Goal: Find specific page/section: Find specific page/section

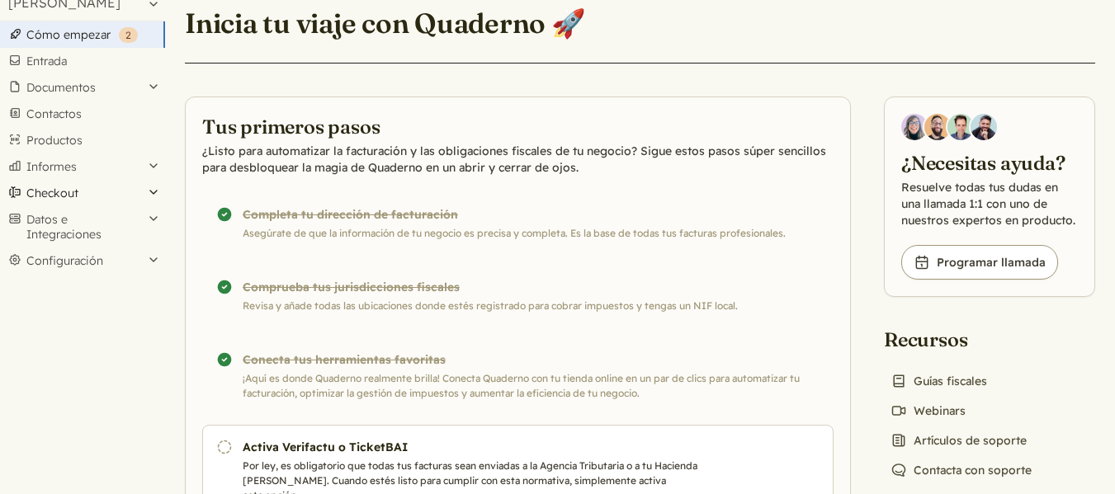
scroll to position [54, 0]
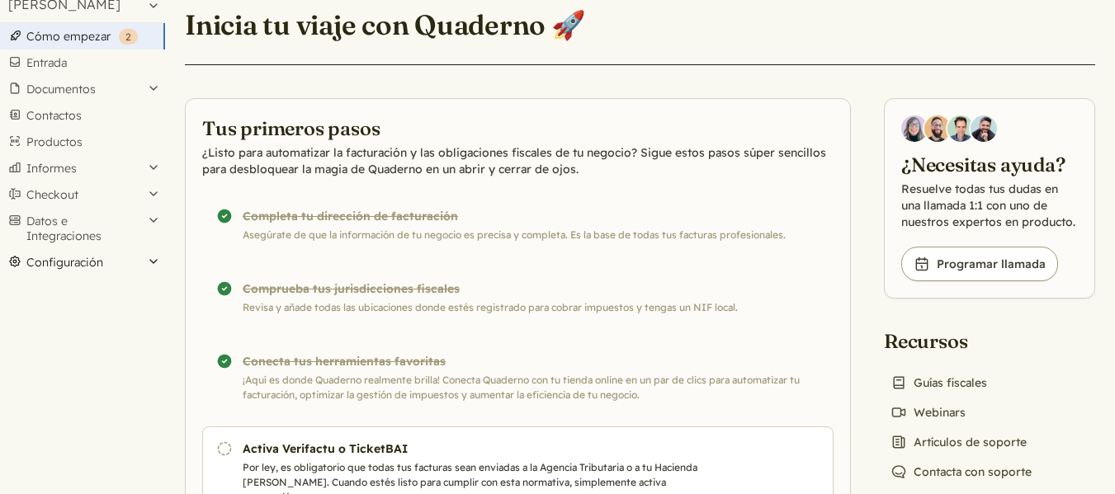
click at [128, 255] on button "Configuración" at bounding box center [82, 262] width 165 height 26
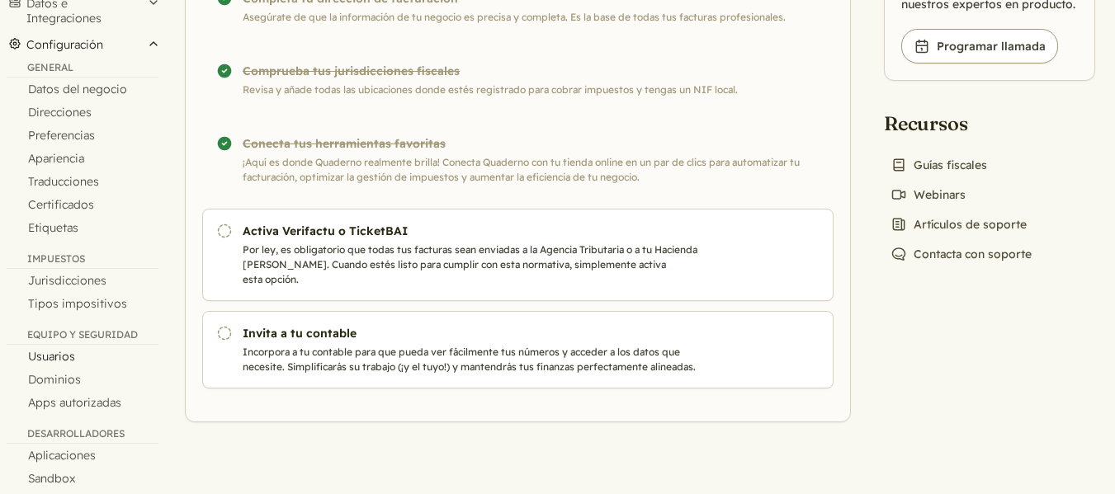
scroll to position [231, 0]
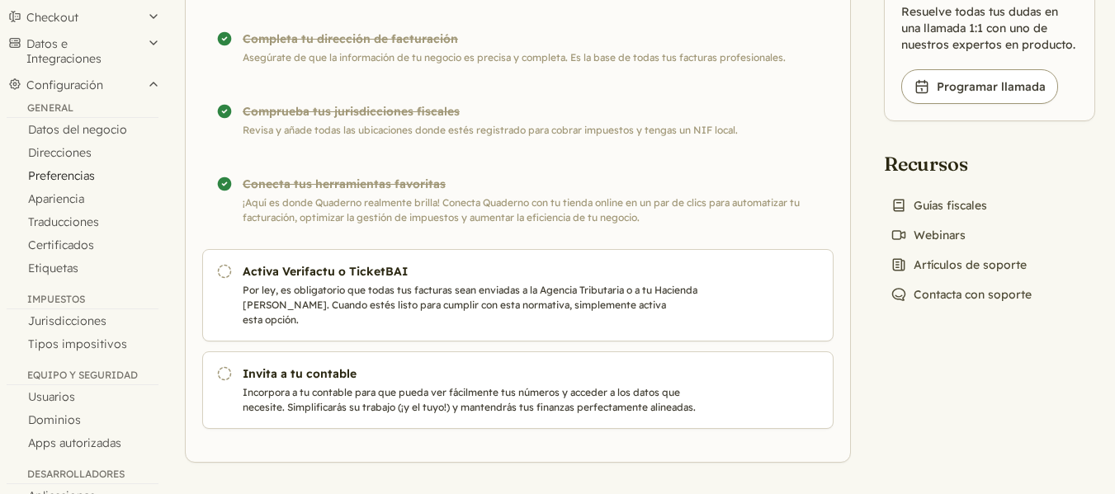
click at [79, 176] on link "Preferencias" at bounding box center [82, 175] width 165 height 23
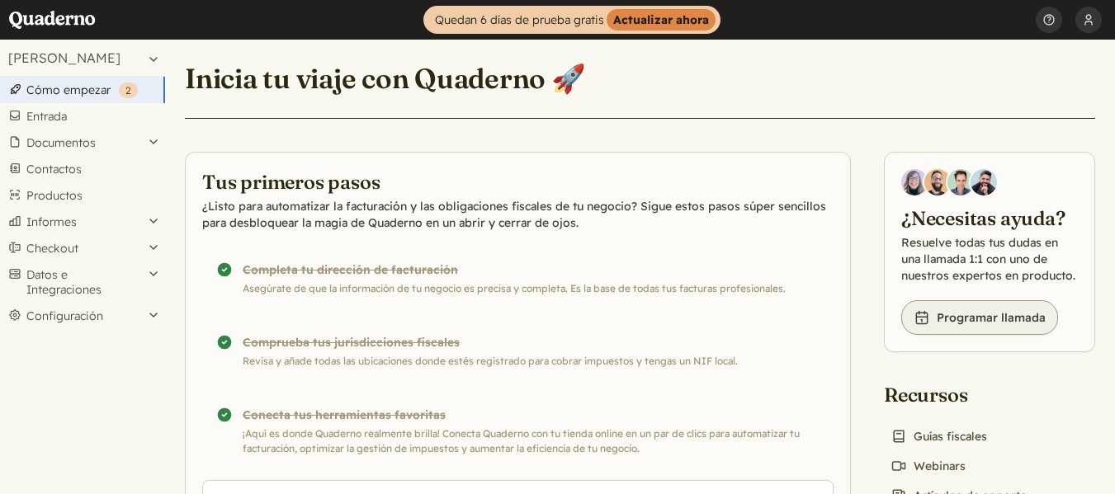
click at [977, 318] on link "Book icon Programar llamada" at bounding box center [979, 317] width 157 height 35
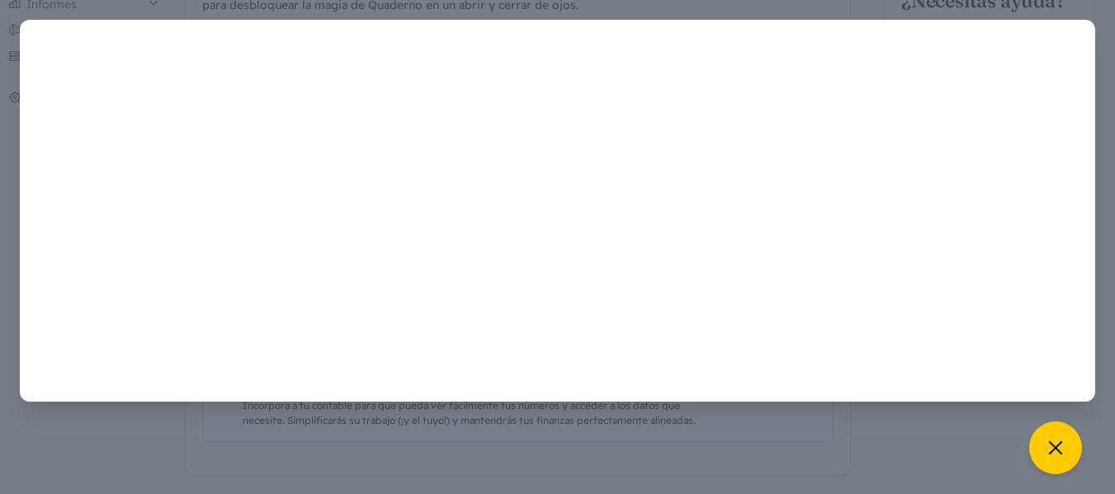
scroll to position [219, 0]
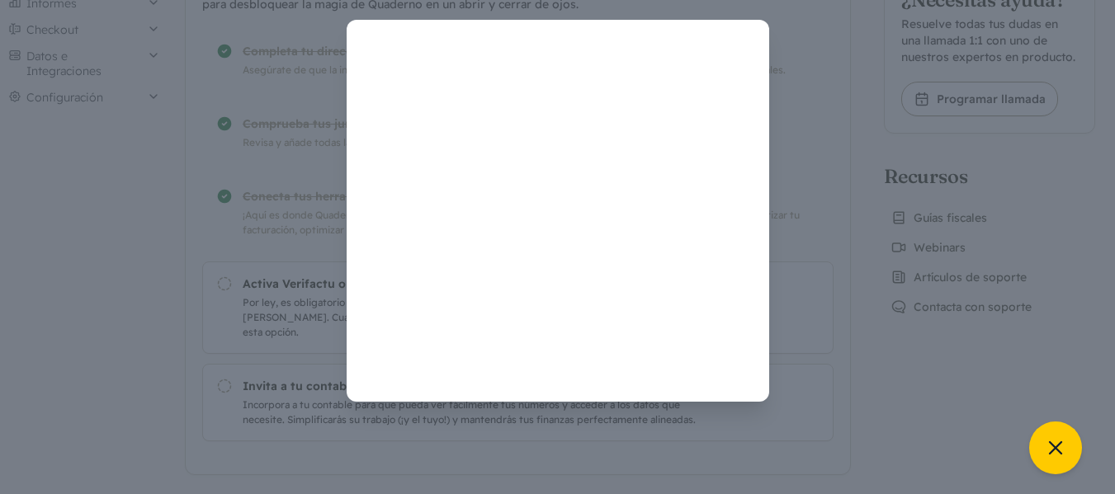
click at [92, 266] on div at bounding box center [558, 211] width 1076 height 382
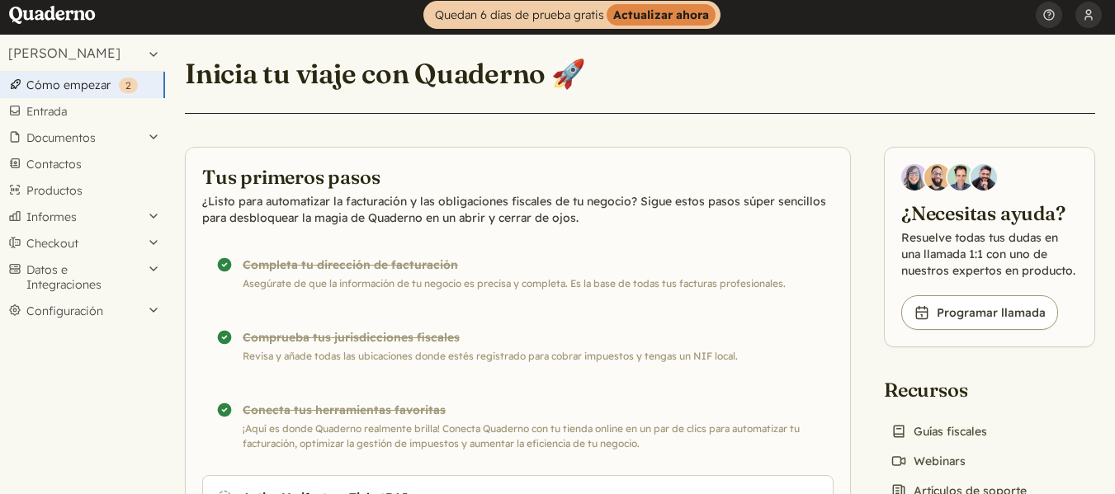
scroll to position [0, 0]
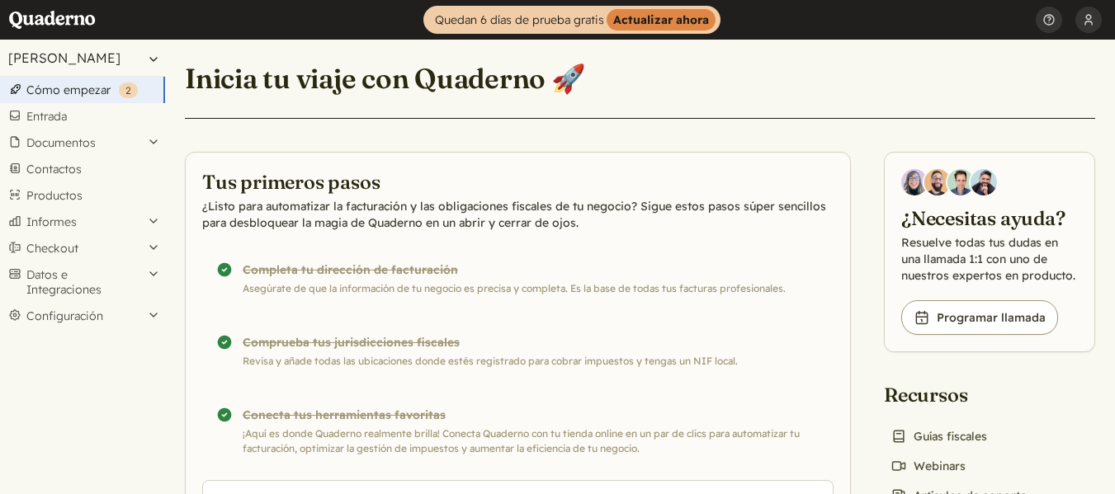
click at [147, 60] on button "[PERSON_NAME]" at bounding box center [82, 58] width 165 height 36
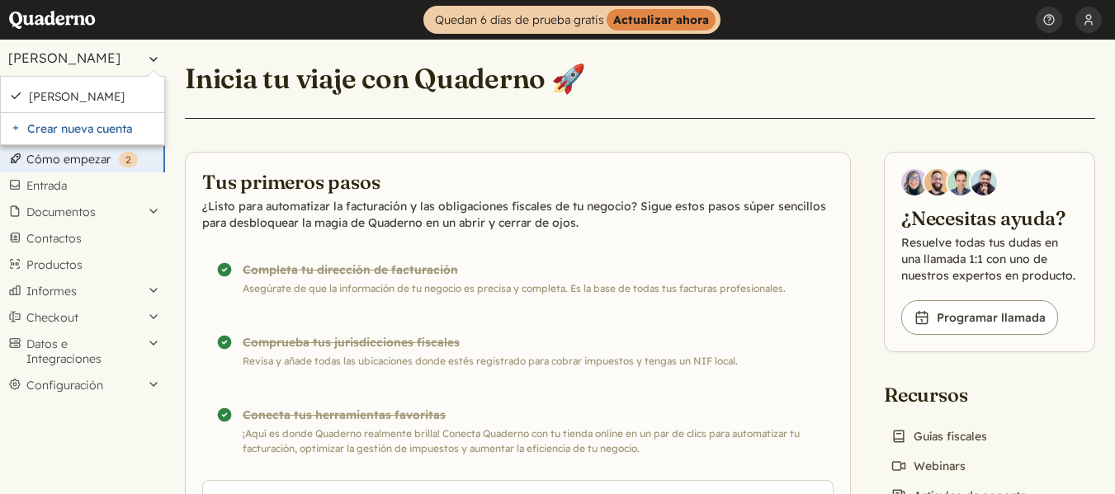
click at [147, 60] on button "[PERSON_NAME]" at bounding box center [82, 58] width 165 height 36
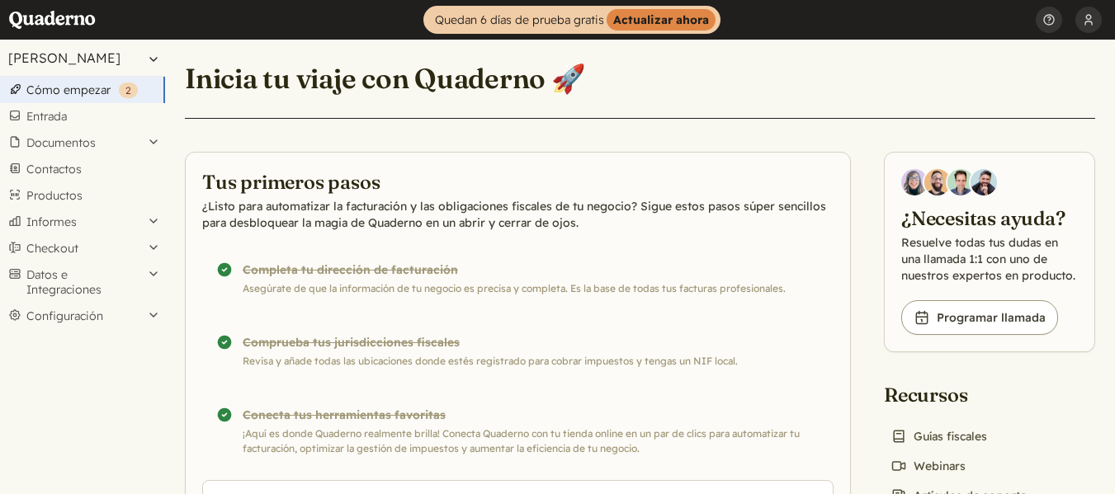
click at [144, 54] on button "[PERSON_NAME]" at bounding box center [82, 58] width 165 height 36
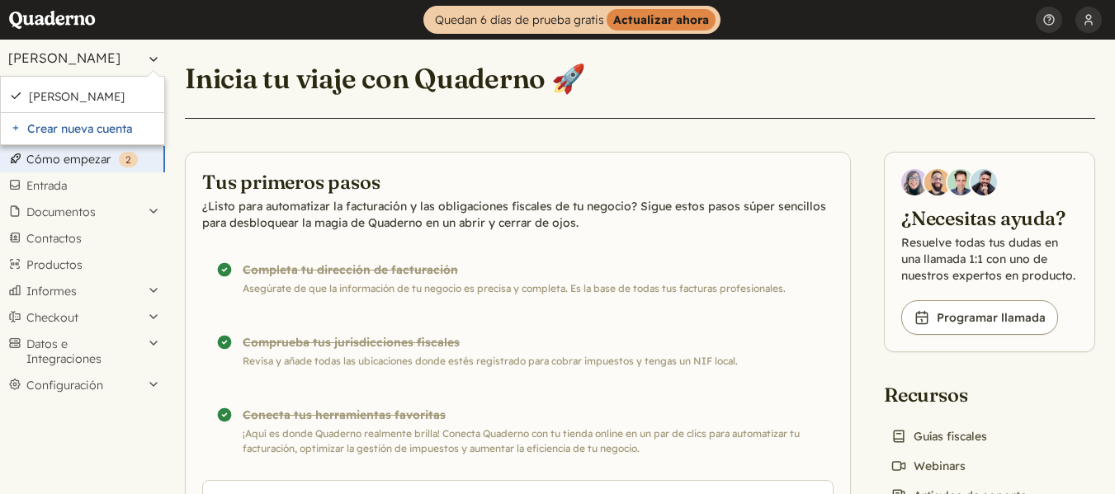
click at [149, 54] on button "[PERSON_NAME]" at bounding box center [82, 58] width 165 height 36
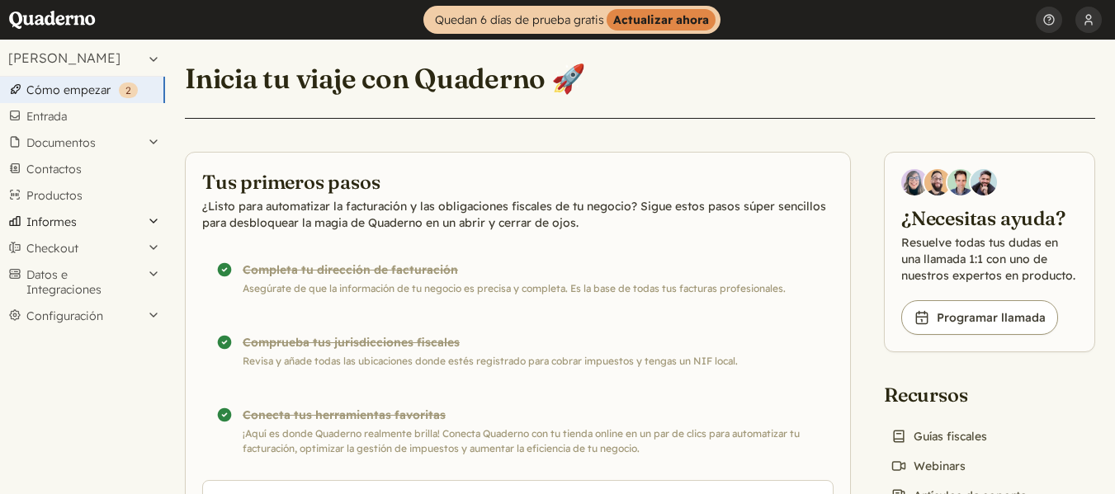
click at [97, 225] on button "Informes" at bounding box center [82, 222] width 165 height 26
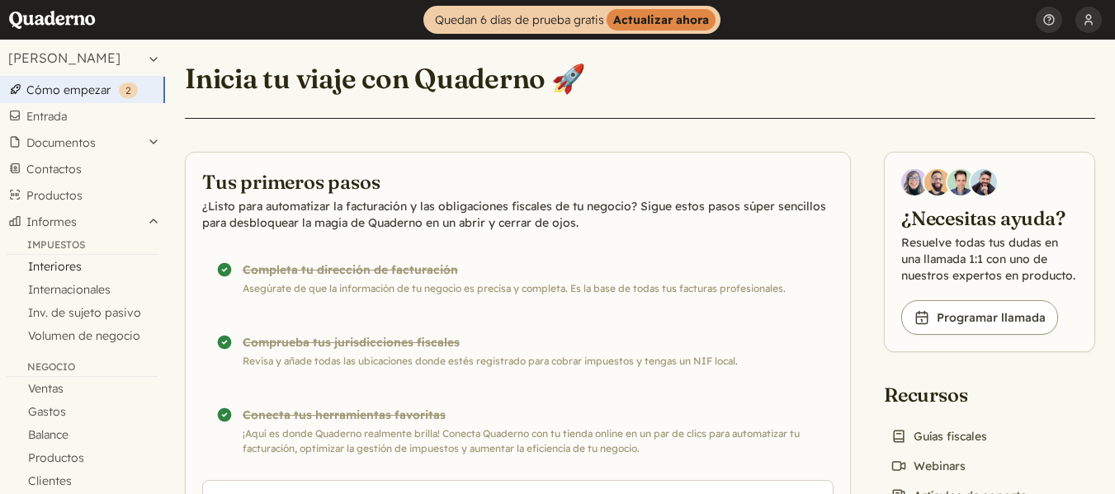
click at [47, 264] on link "Interiores" at bounding box center [82, 266] width 165 height 23
